Goal: Transaction & Acquisition: Purchase product/service

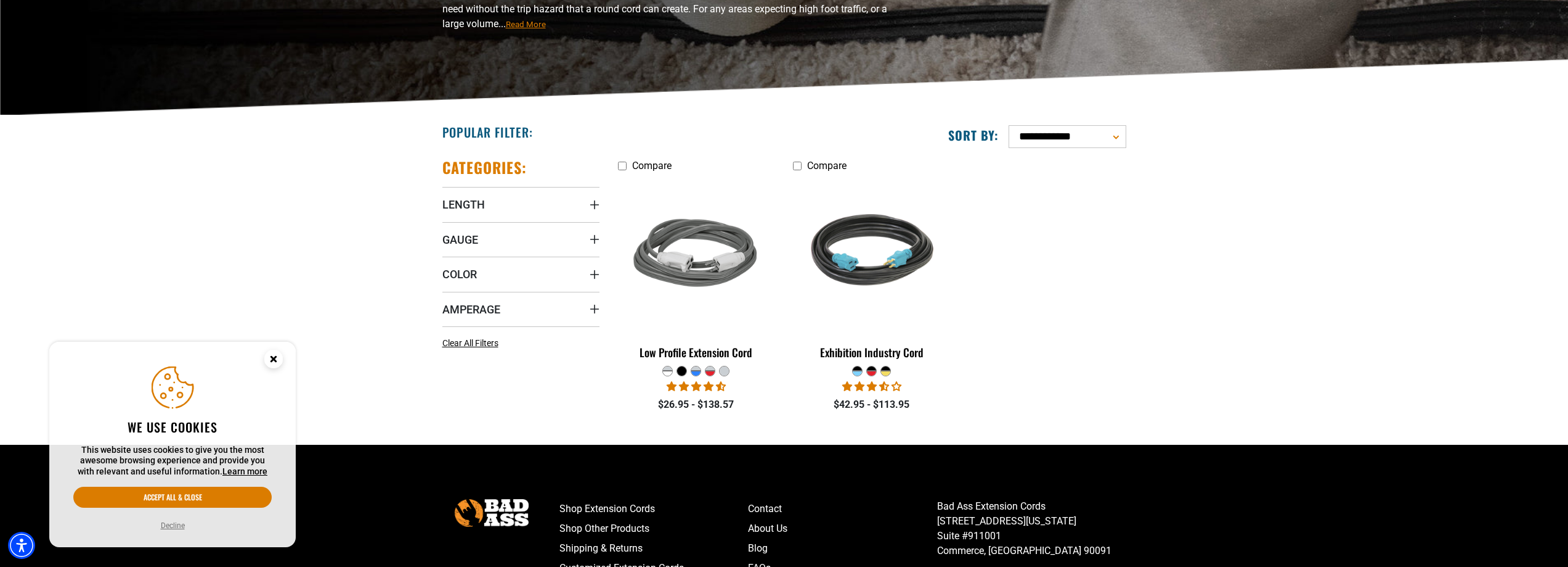
scroll to position [222, 0]
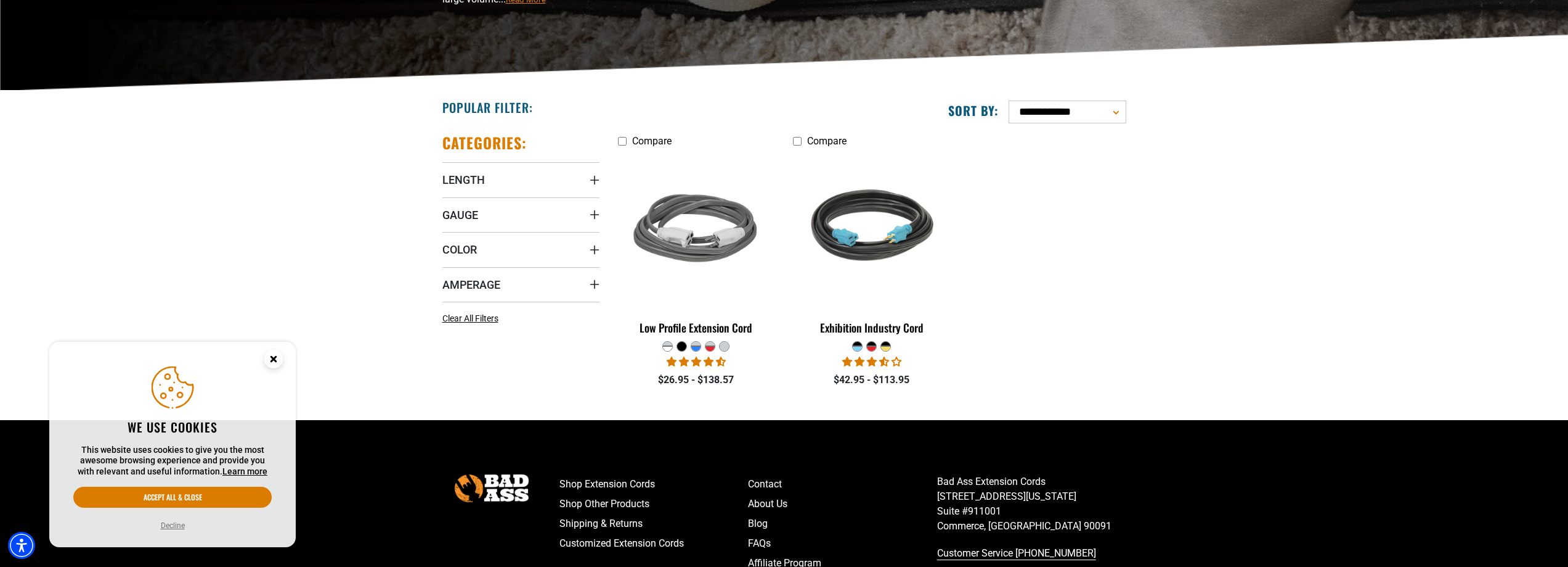
click at [276, 355] on circle "Close this option" at bounding box center [274, 358] width 18 height 18
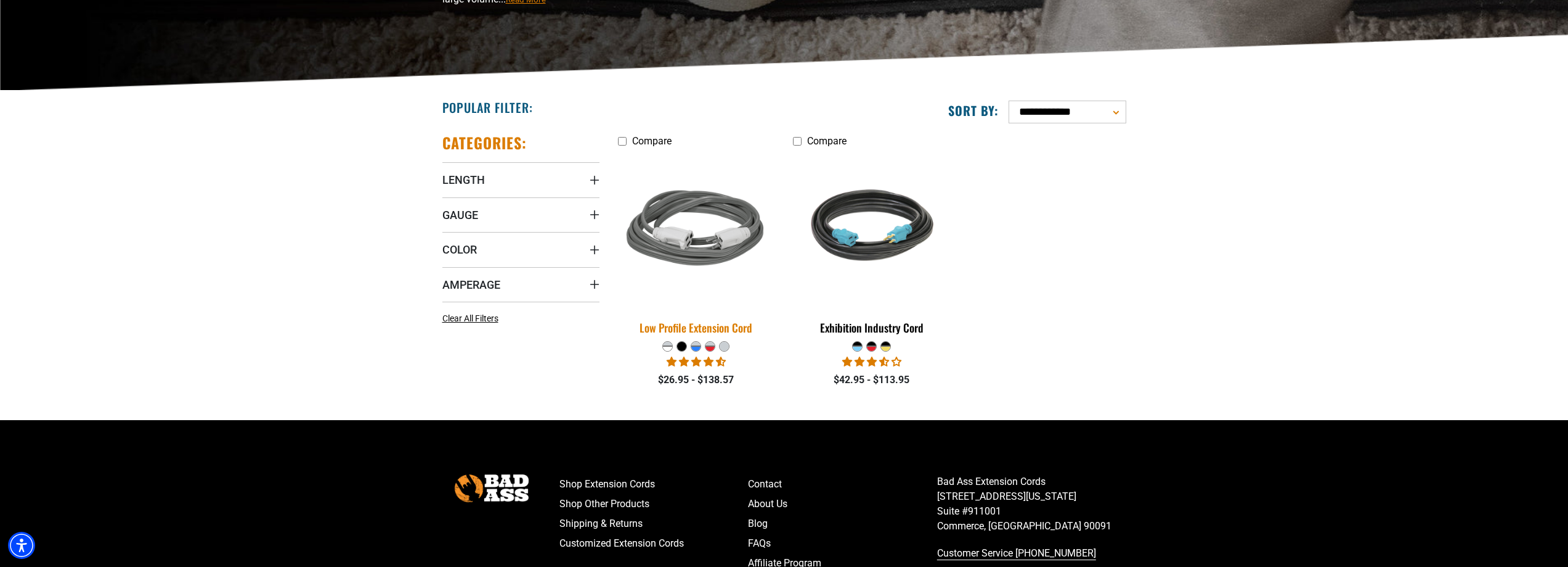
click at [700, 241] on img at bounding box center [696, 230] width 173 height 158
